Goal: Information Seeking & Learning: Check status

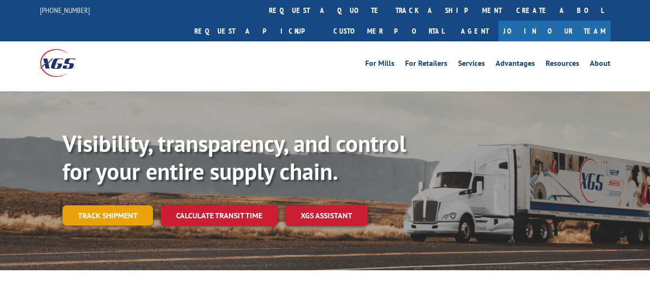
click at [91, 205] on link "Track shipment" at bounding box center [108, 215] width 90 height 20
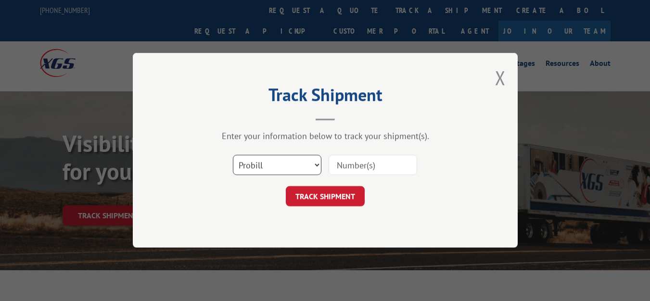
click at [294, 170] on select "Select category... Probill BOL PO" at bounding box center [277, 165] width 89 height 20
select select "bol"
click at [233, 155] on select "Select category... Probill BOL PO" at bounding box center [277, 165] width 89 height 20
click at [342, 166] on input at bounding box center [373, 165] width 89 height 20
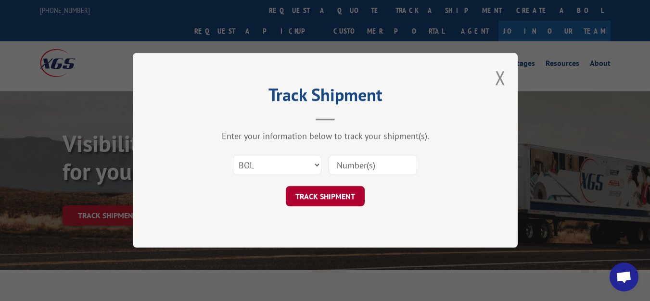
paste input "31403020"
type input "31403020"
click at [327, 201] on button "TRACK SHIPMENT" at bounding box center [325, 197] width 79 height 20
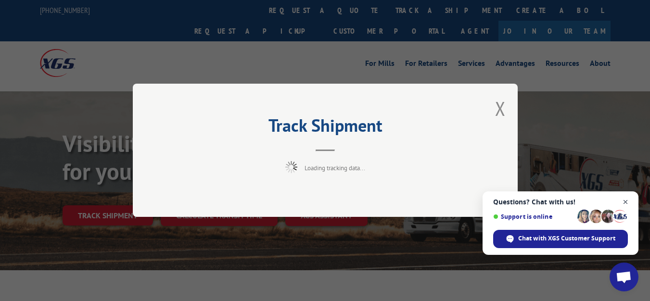
click at [627, 201] on span "Open chat" at bounding box center [626, 202] width 12 height 12
